Goal: Task Accomplishment & Management: Use online tool/utility

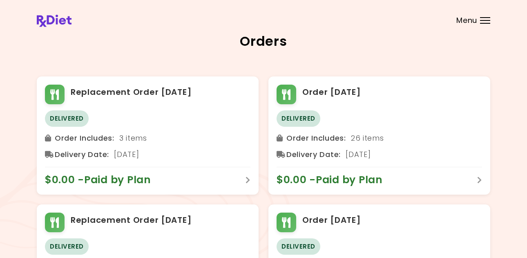
click at [468, 22] on span "Menu" at bounding box center [467, 20] width 21 height 7
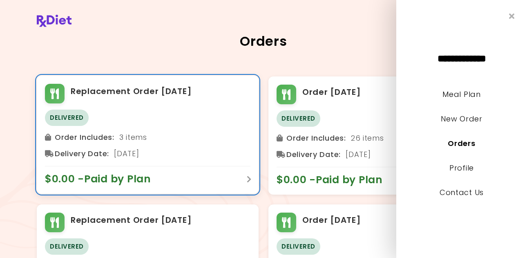
click at [140, 177] on span "$0.00 - Paid by Plan" at bounding box center [102, 178] width 114 height 13
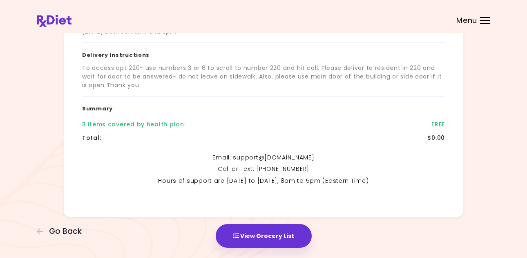
scroll to position [195, 0]
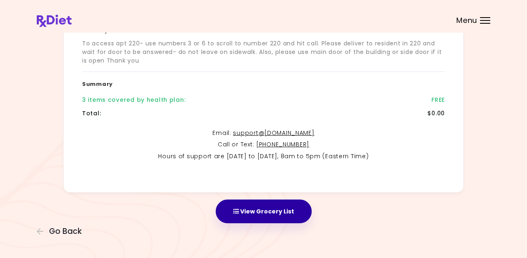
click at [280, 212] on button "View Grocery List" at bounding box center [264, 211] width 96 height 24
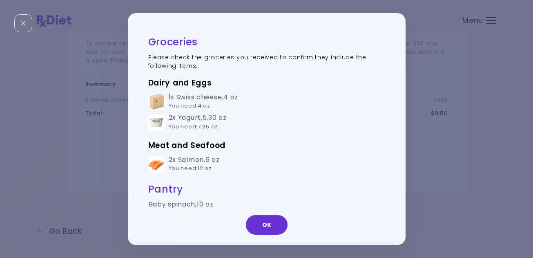
click at [275, 221] on button "OK" at bounding box center [267, 225] width 42 height 20
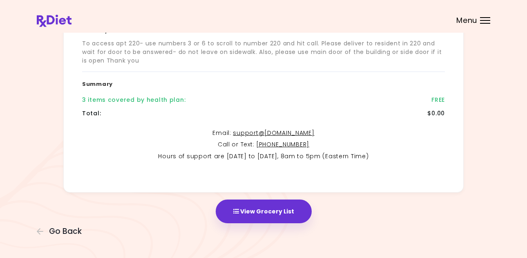
click at [468, 21] on span "Menu" at bounding box center [467, 20] width 21 height 7
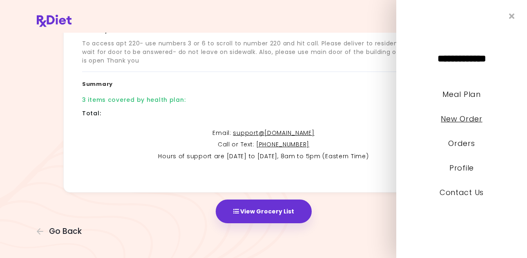
click at [467, 121] on link "New Order" at bounding box center [461, 119] width 41 height 10
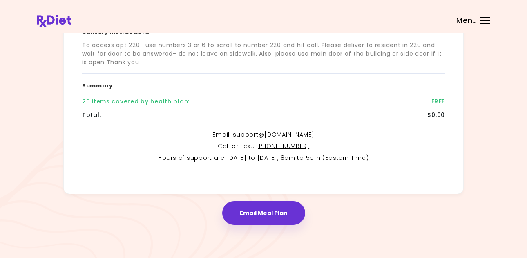
scroll to position [195, 0]
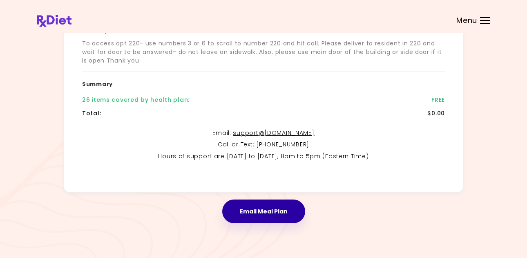
click at [269, 209] on button "Email Meal Plan" at bounding box center [263, 211] width 83 height 24
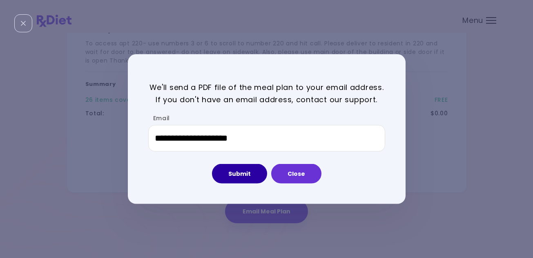
click at [243, 173] on button "Submit" at bounding box center [239, 174] width 55 height 20
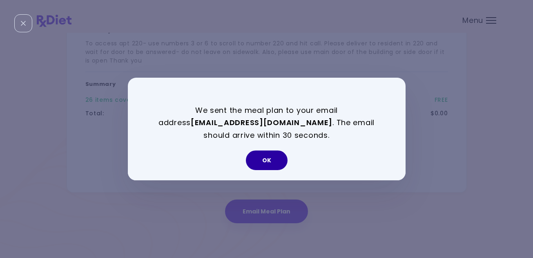
click at [270, 159] on button "OK" at bounding box center [267, 160] width 42 height 20
